Goal: Book appointment/travel/reservation

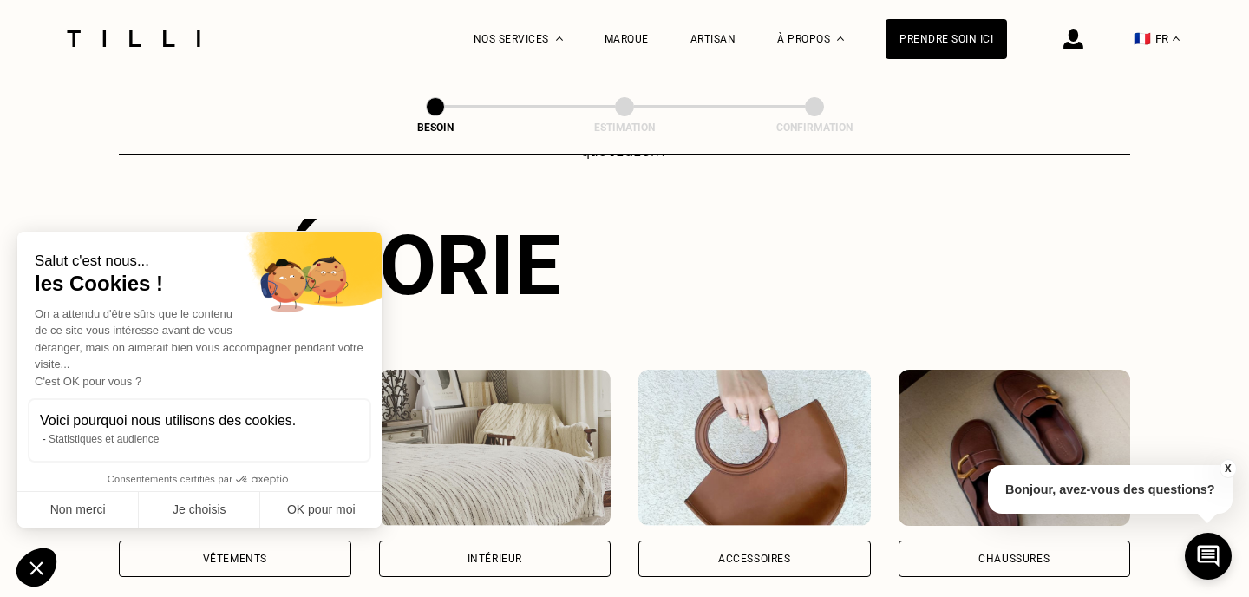
scroll to position [203, 0]
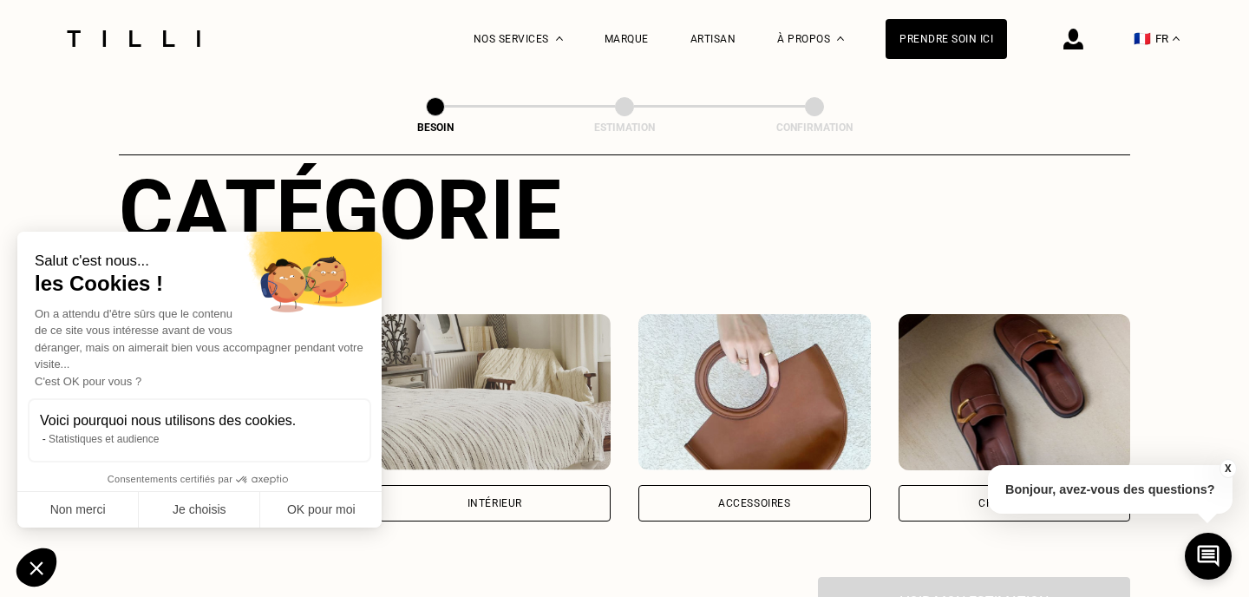
click at [966, 485] on div "Chaussures" at bounding box center [1015, 503] width 232 height 36
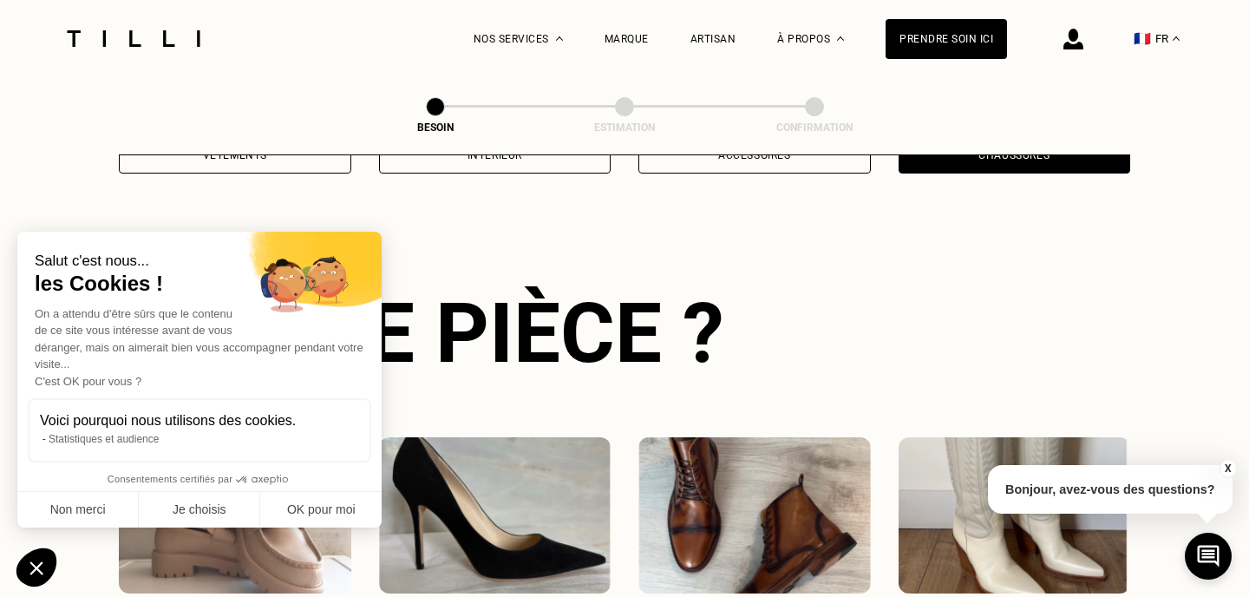
scroll to position [565, 0]
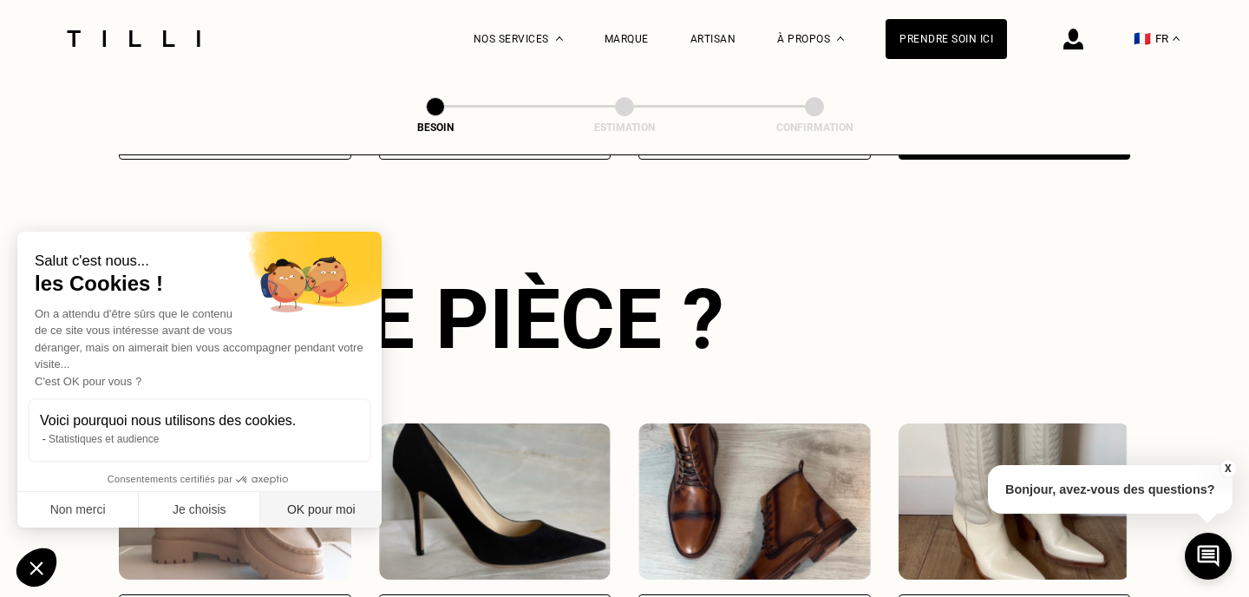
click at [324, 507] on button "OK pour moi" at bounding box center [320, 510] width 121 height 36
checkbox input "true"
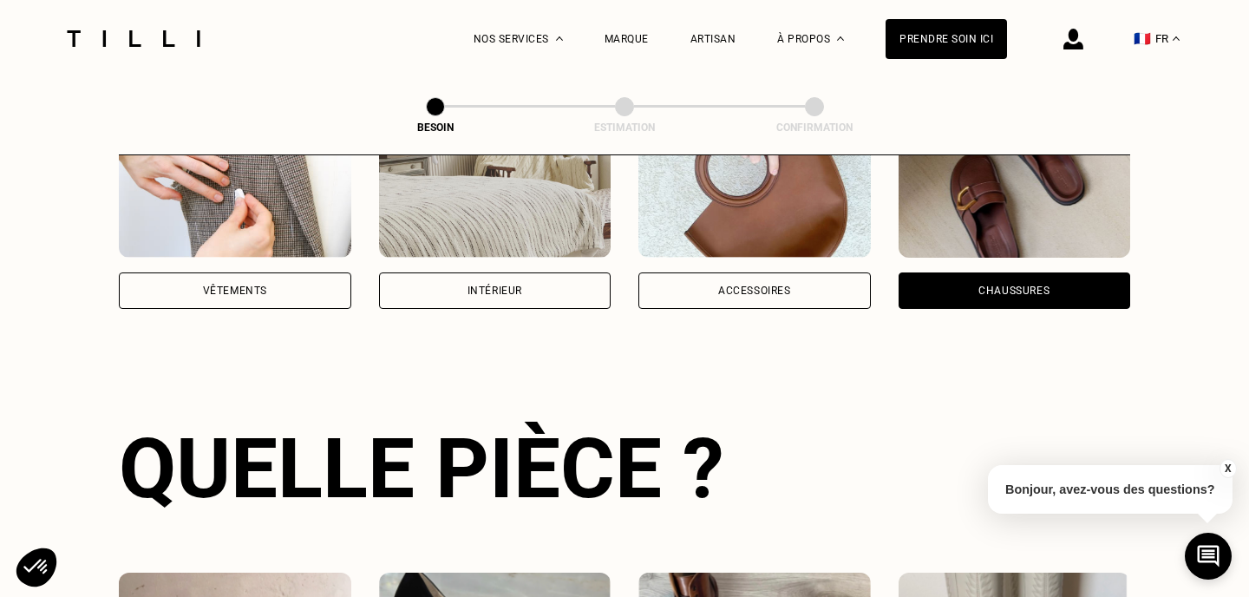
scroll to position [403, 0]
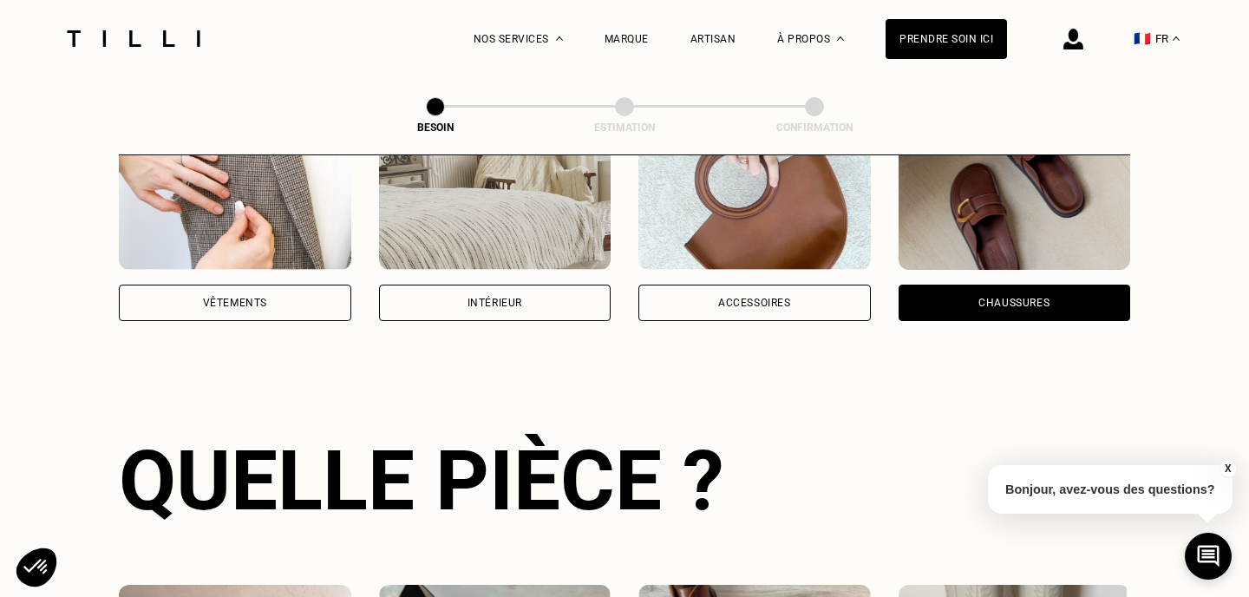
click at [444, 285] on div "Intérieur" at bounding box center [495, 303] width 232 height 36
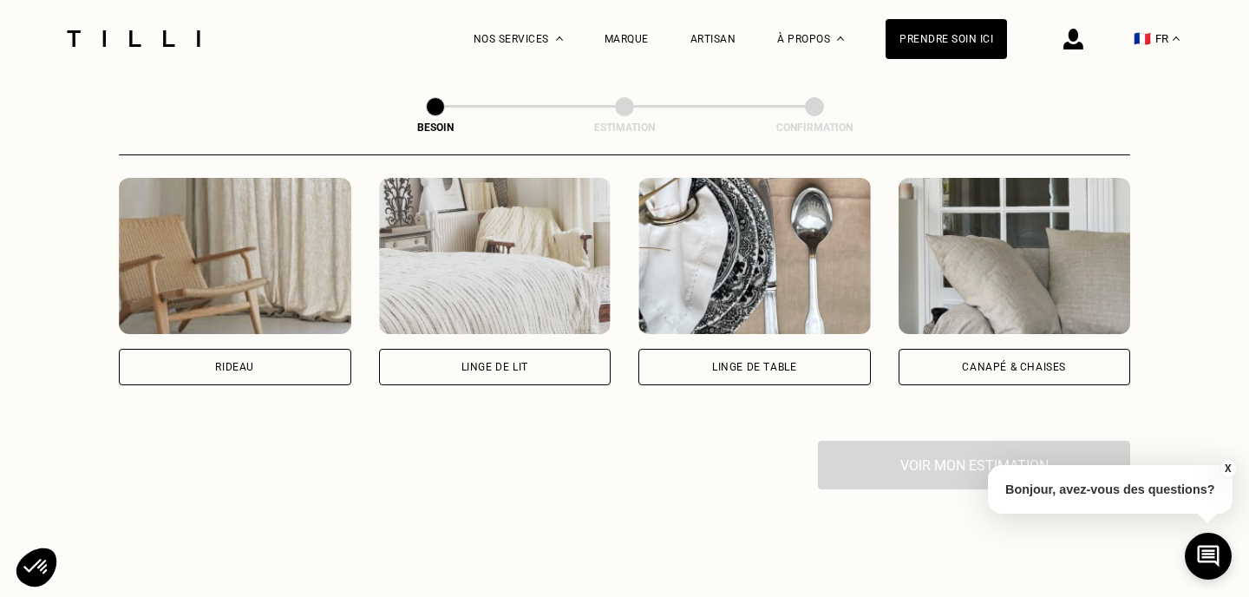
scroll to position [821, 0]
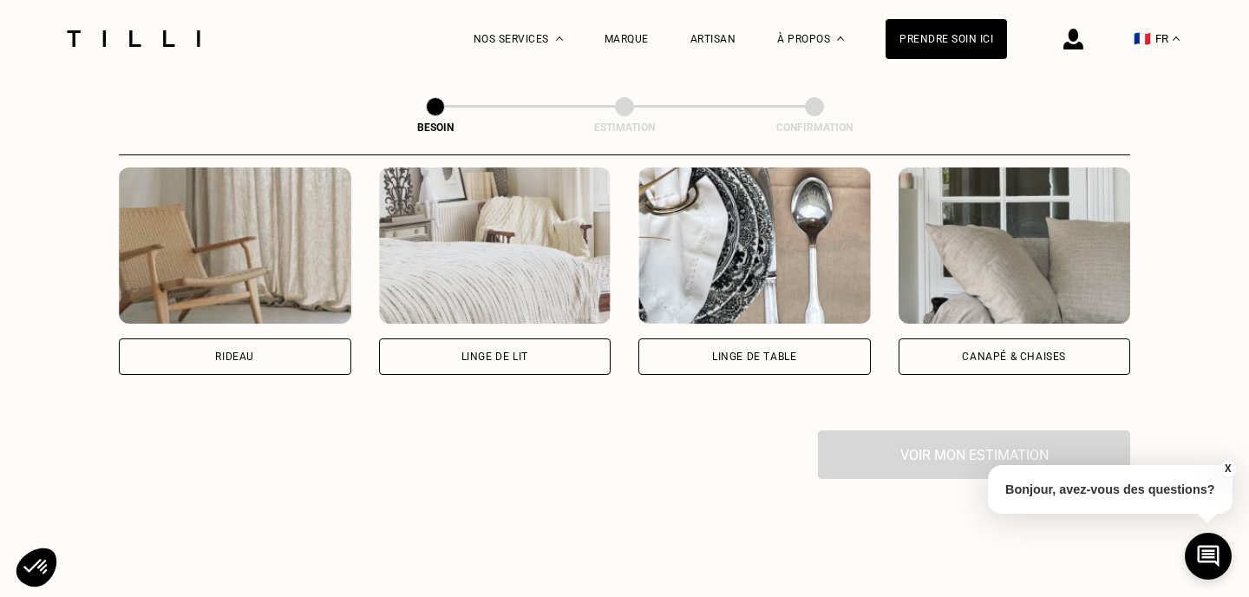
click at [308, 338] on div "Rideau" at bounding box center [235, 356] width 232 height 36
select select "FR"
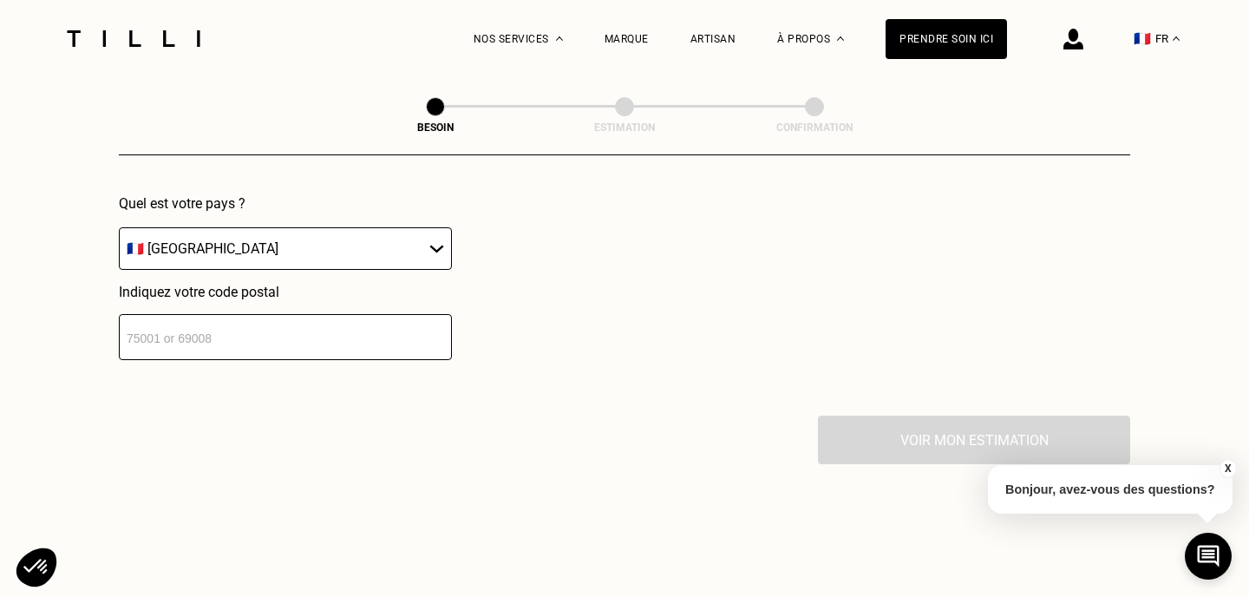
scroll to position [1274, 0]
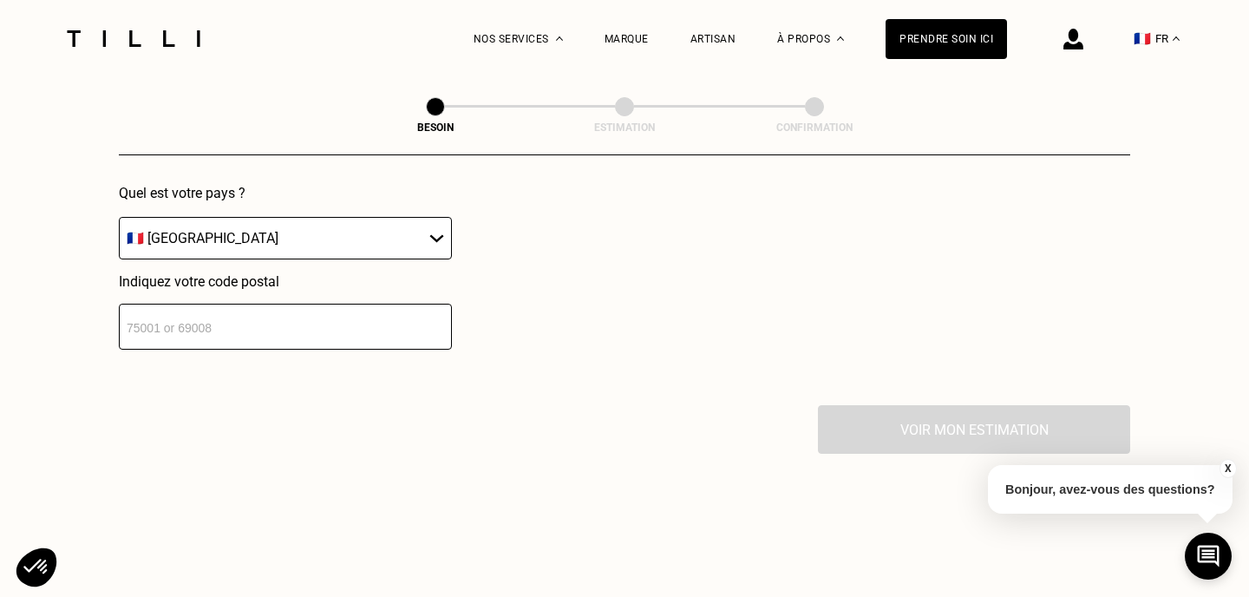
click at [304, 304] on input "number" at bounding box center [285, 327] width 333 height 46
type input "33100"
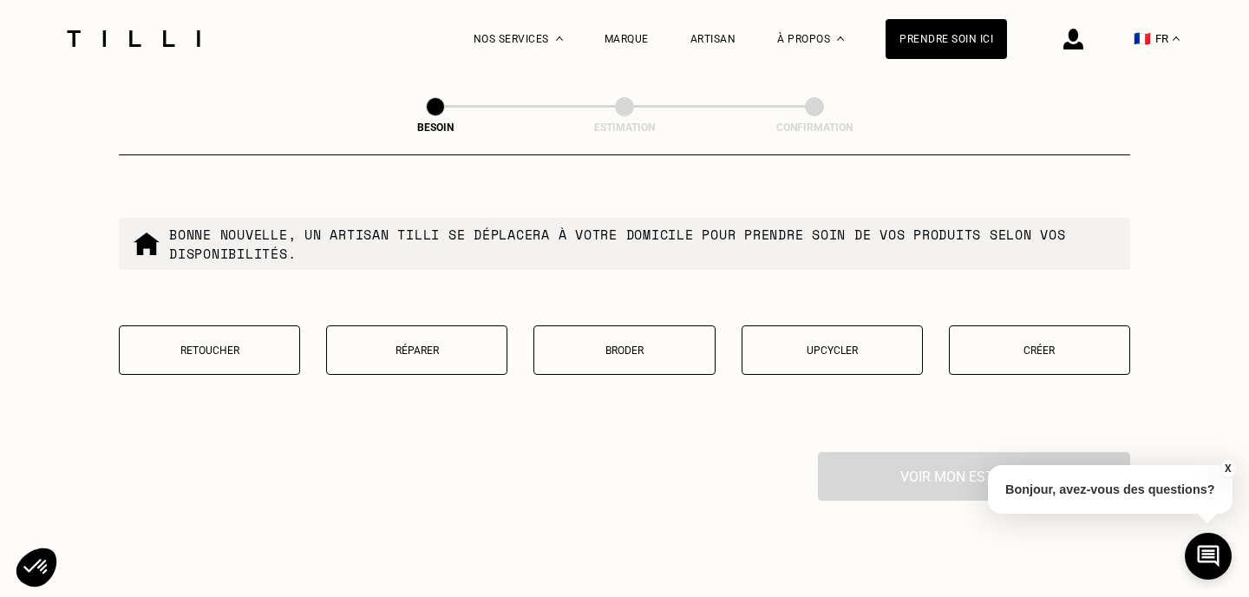
scroll to position [1678, 0]
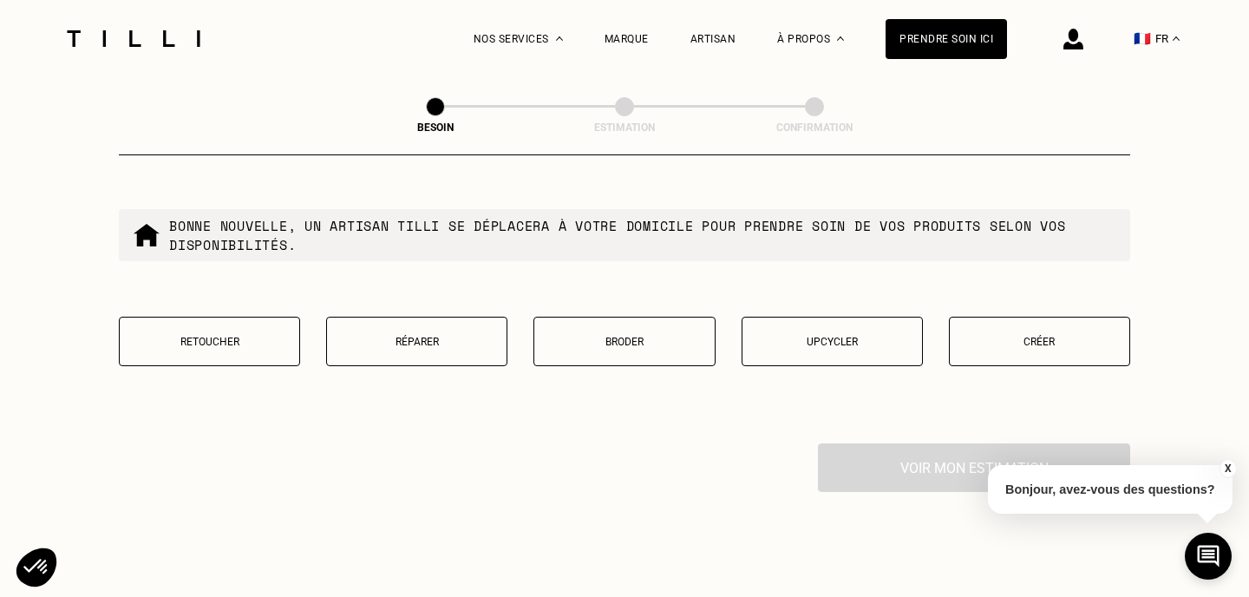
click at [249, 336] on p "Retoucher" at bounding box center [209, 342] width 162 height 12
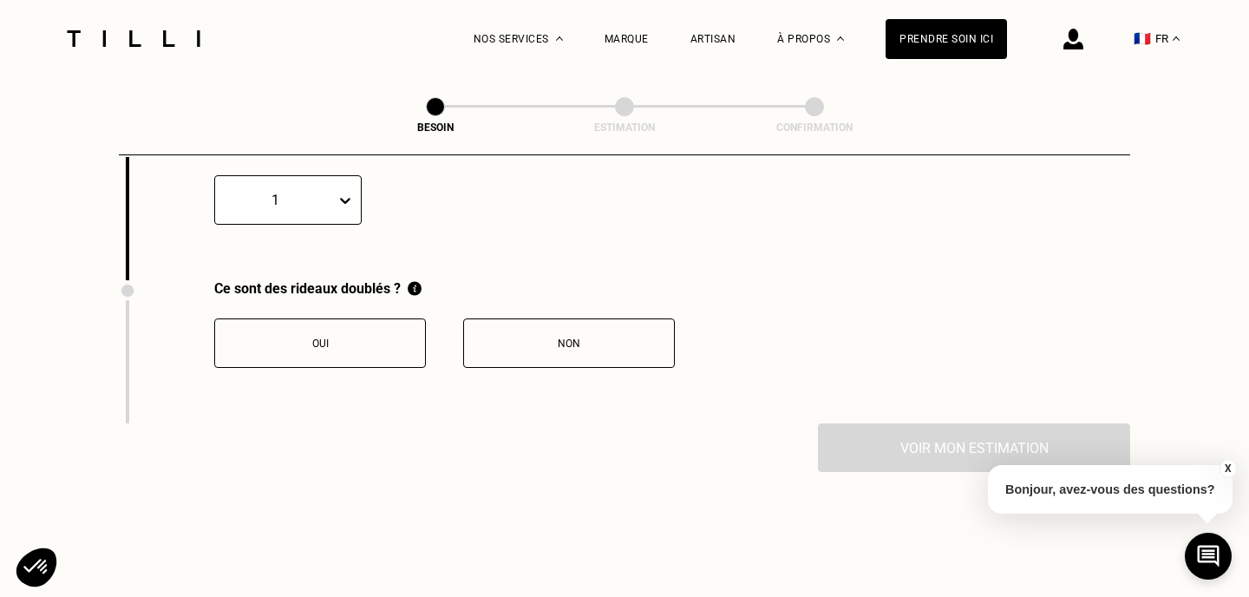
scroll to position [1924, 0]
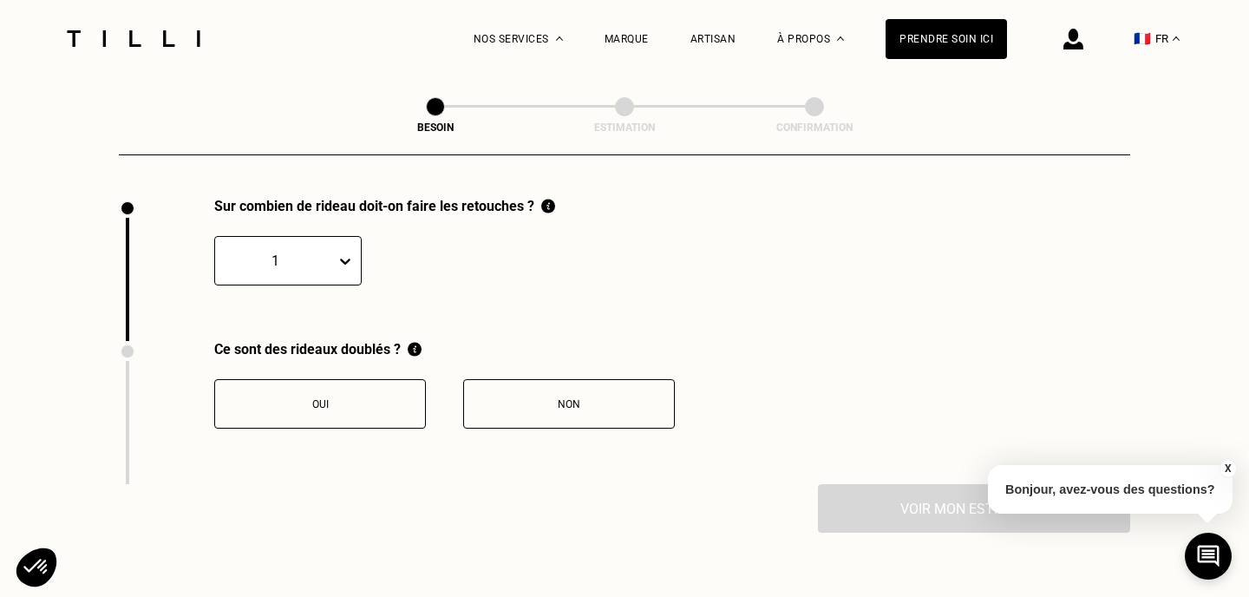
click at [375, 398] on div "Oui" at bounding box center [320, 404] width 193 height 12
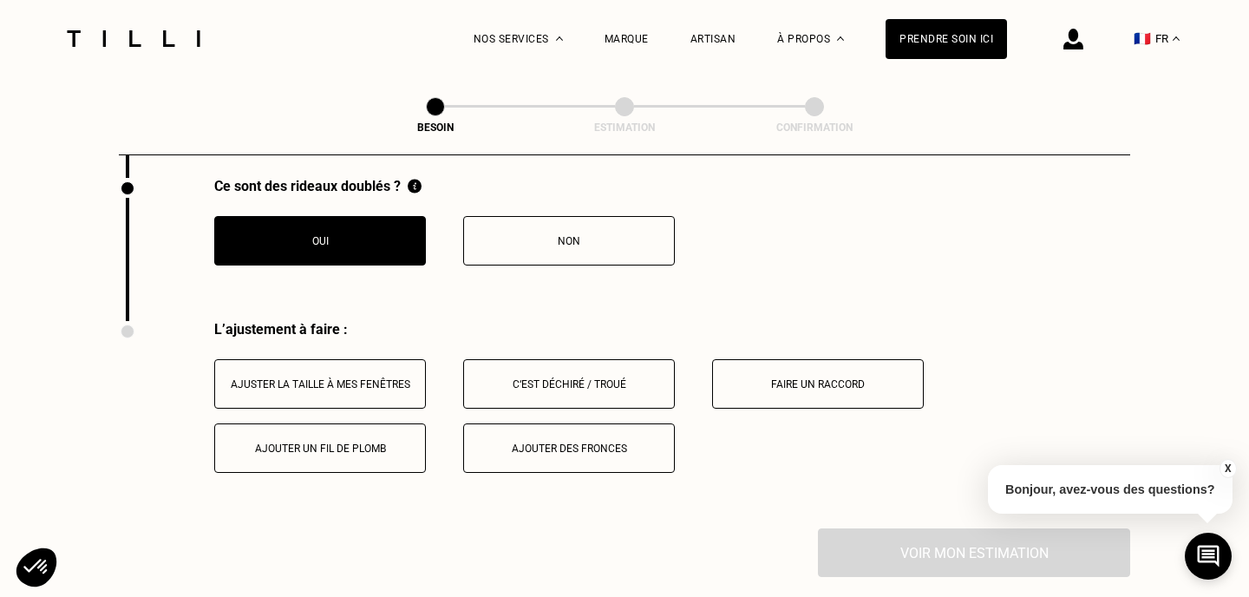
scroll to position [2195, 0]
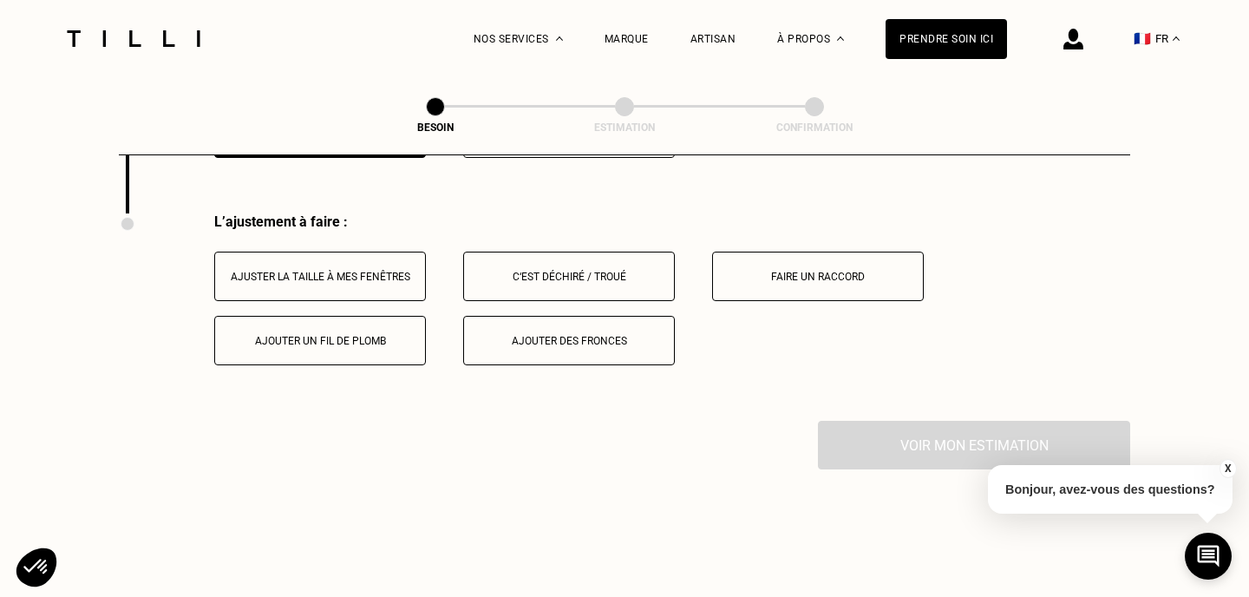
click at [401, 271] on div "Ajuster la taille à mes fenêtres" at bounding box center [320, 277] width 193 height 12
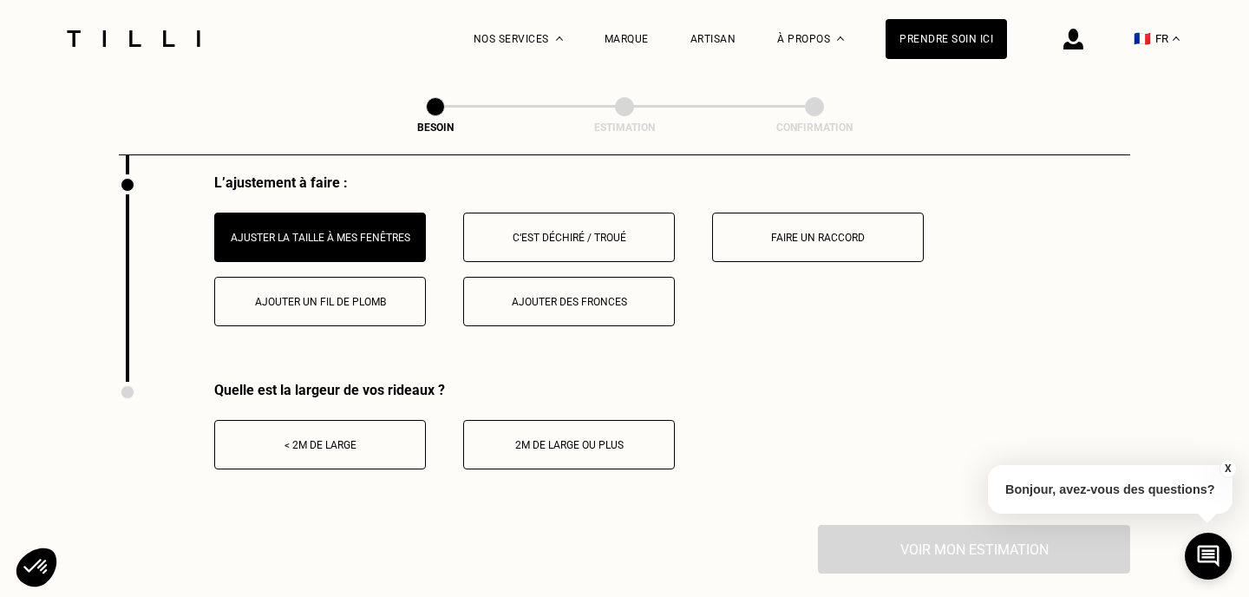
scroll to position [2251, 0]
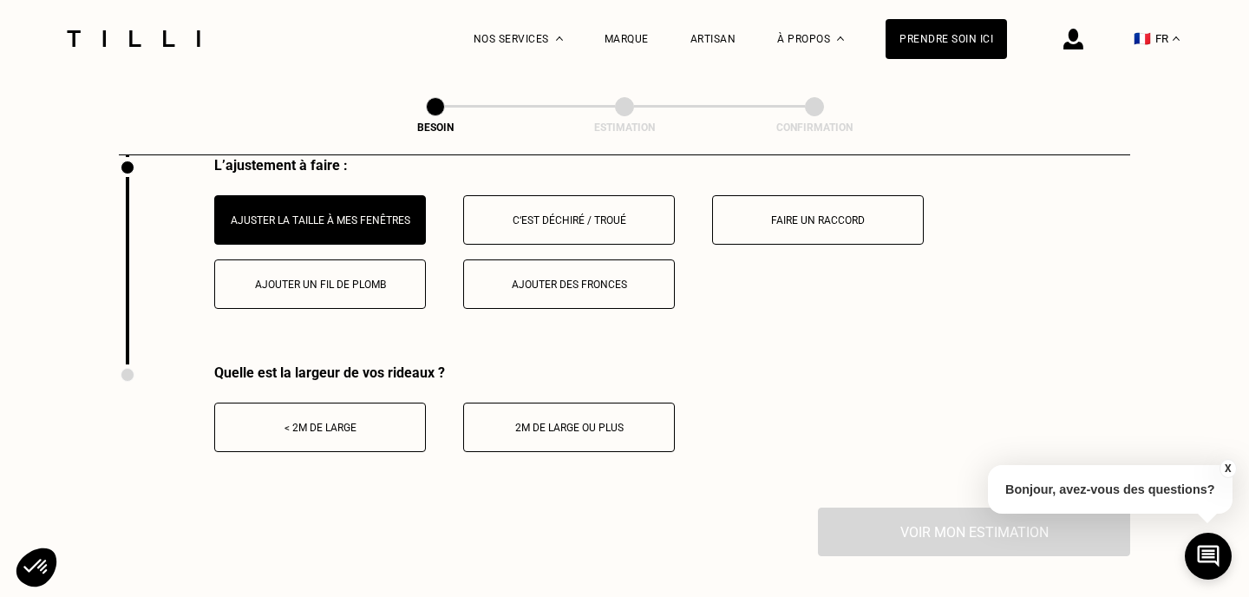
click at [553, 422] on div "2m de large ou plus" at bounding box center [569, 428] width 193 height 12
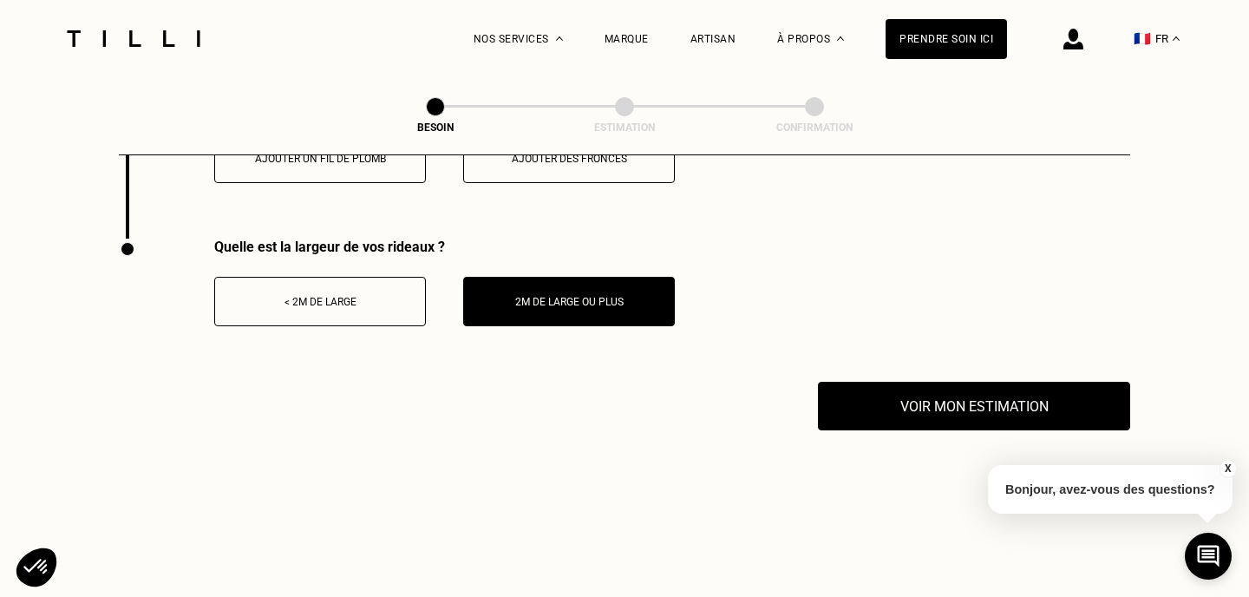
scroll to position [2385, 0]
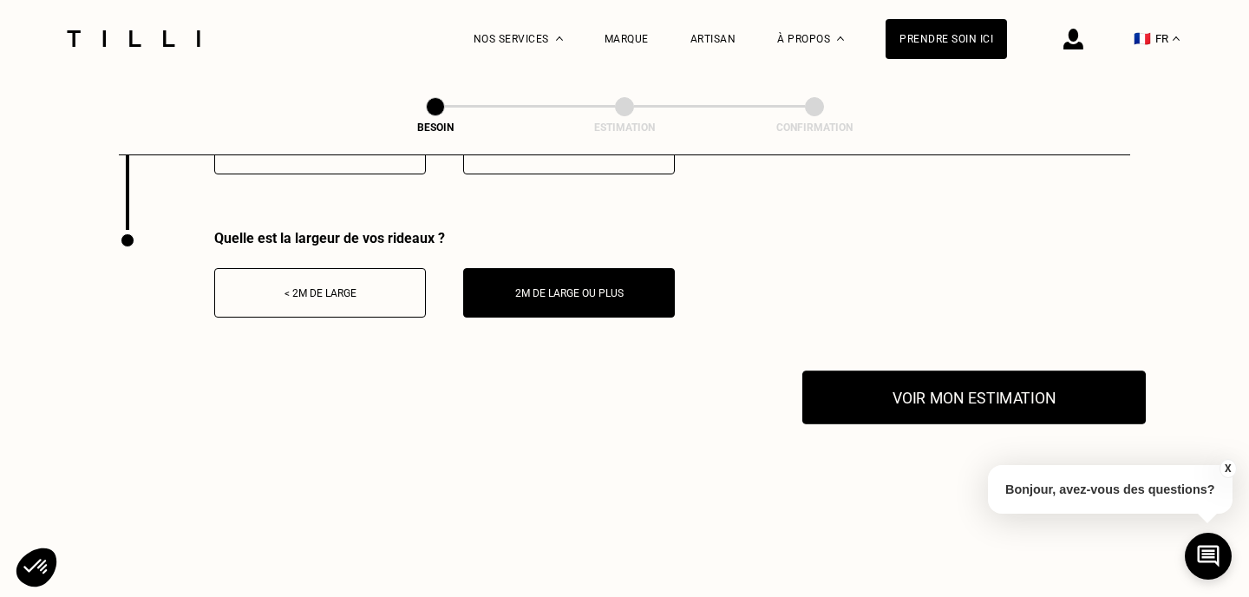
click at [934, 378] on button "Voir mon estimation" at bounding box center [973, 397] width 343 height 54
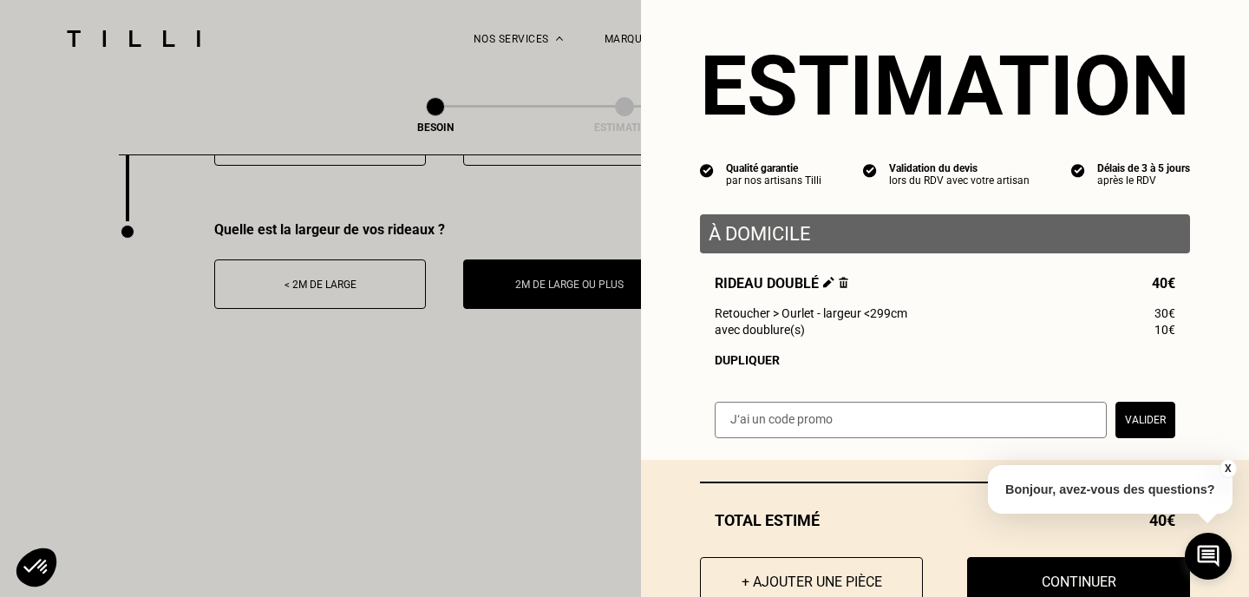
scroll to position [72, 0]
